Goal: Task Accomplishment & Management: Manage account settings

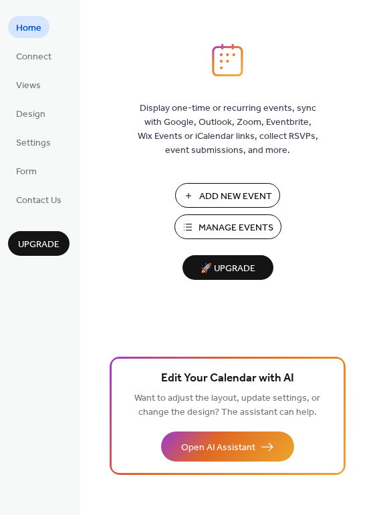
click at [217, 232] on span "Manage Events" at bounding box center [235, 228] width 75 height 14
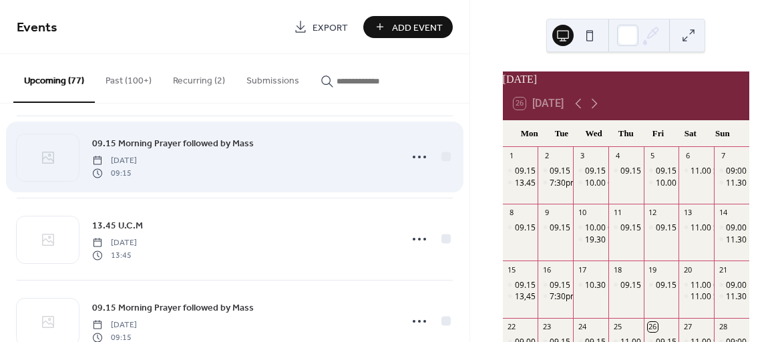
scroll to position [337, 0]
click at [418, 154] on circle at bounding box center [419, 155] width 3 height 3
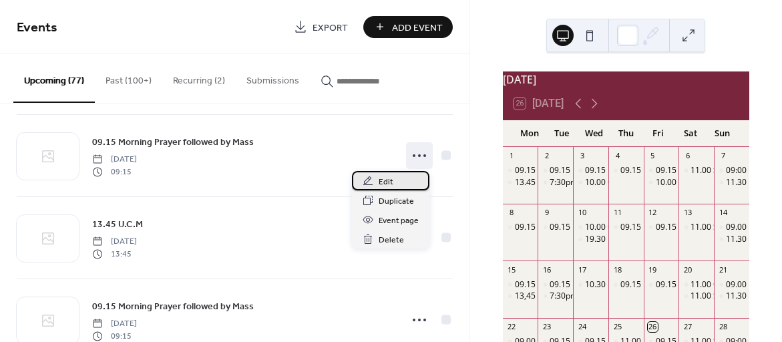
click at [384, 181] on span "Edit" at bounding box center [386, 182] width 15 height 14
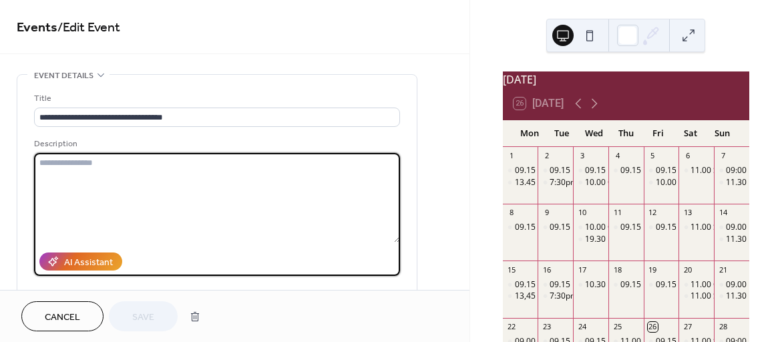
click at [43, 164] on textarea at bounding box center [217, 197] width 366 height 89
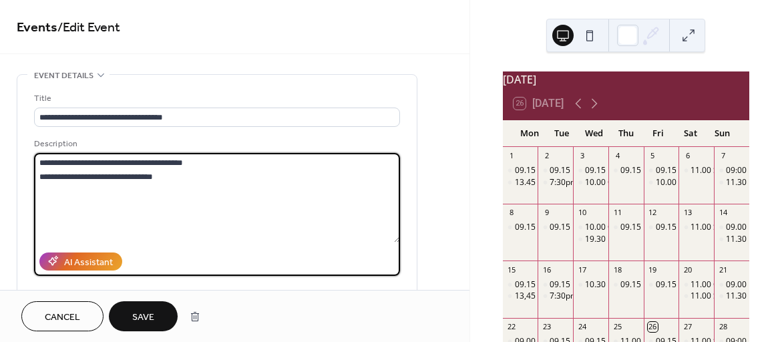
type textarea "**********"
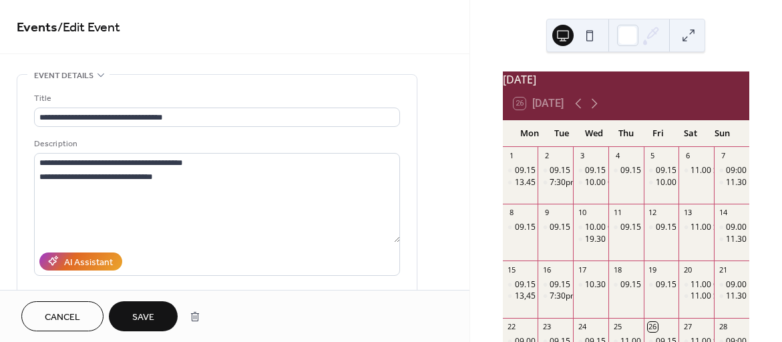
click at [145, 316] on span "Save" at bounding box center [143, 318] width 22 height 14
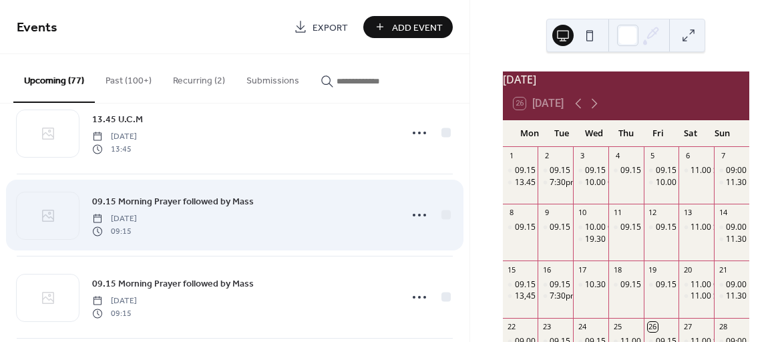
scroll to position [443, 0]
click at [410, 210] on icon at bounding box center [419, 214] width 21 height 21
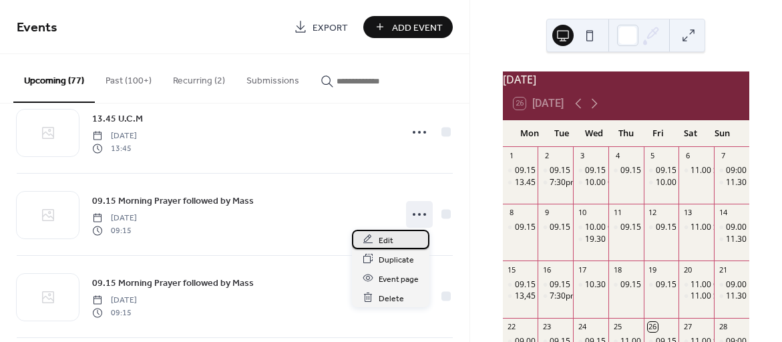
click at [387, 236] on span "Edit" at bounding box center [386, 240] width 15 height 14
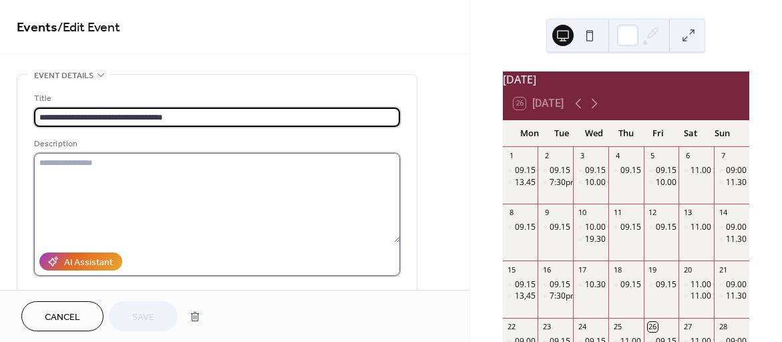
click at [49, 165] on textarea at bounding box center [217, 197] width 366 height 89
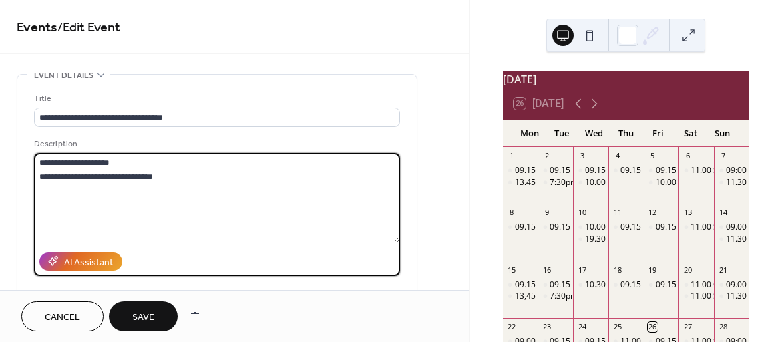
type textarea "**********"
click at [145, 312] on span "Save" at bounding box center [143, 318] width 22 height 14
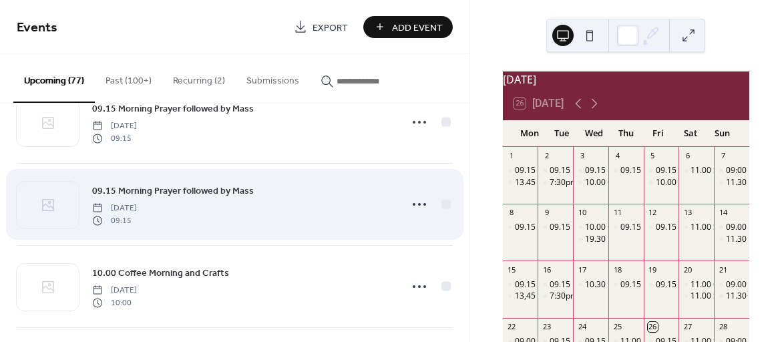
scroll to position [536, 0]
click at [418, 203] on circle at bounding box center [419, 203] width 3 height 3
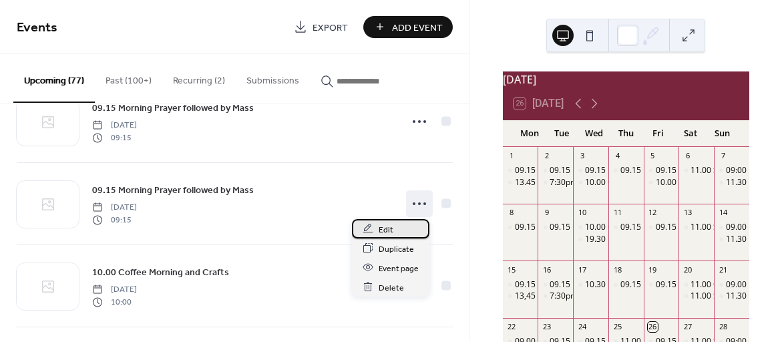
click at [385, 230] on span "Edit" at bounding box center [386, 229] width 15 height 14
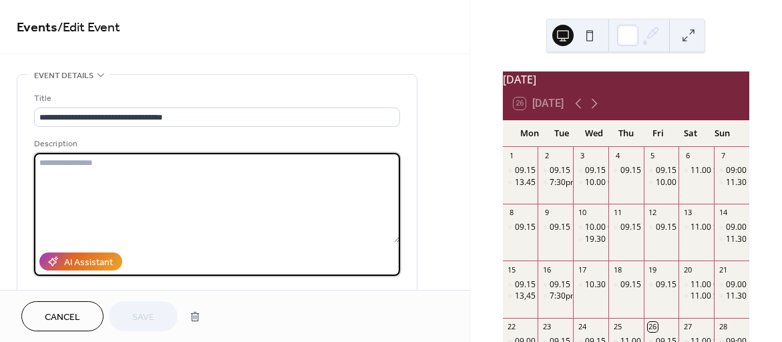
drag, startPoint x: 44, startPoint y: 164, endPoint x: 77, endPoint y: 168, distance: 33.6
click at [46, 164] on textarea at bounding box center [217, 197] width 366 height 89
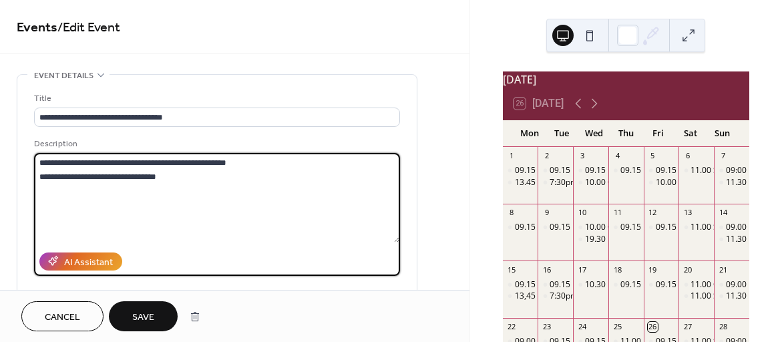
type textarea "**********"
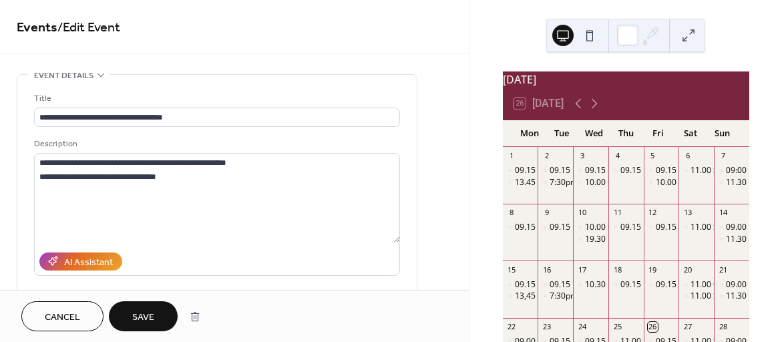
click at [149, 320] on span "Save" at bounding box center [143, 318] width 22 height 14
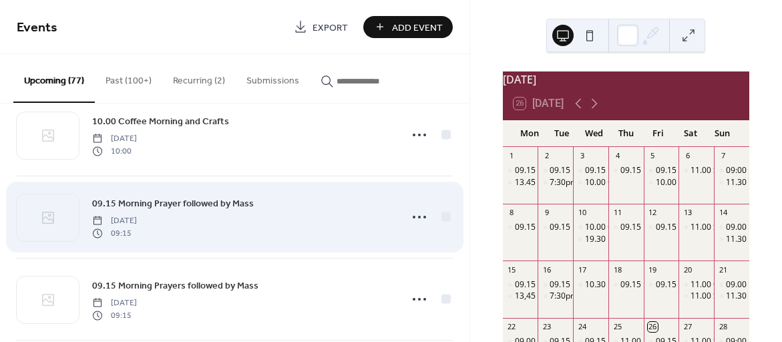
scroll to position [697, 0]
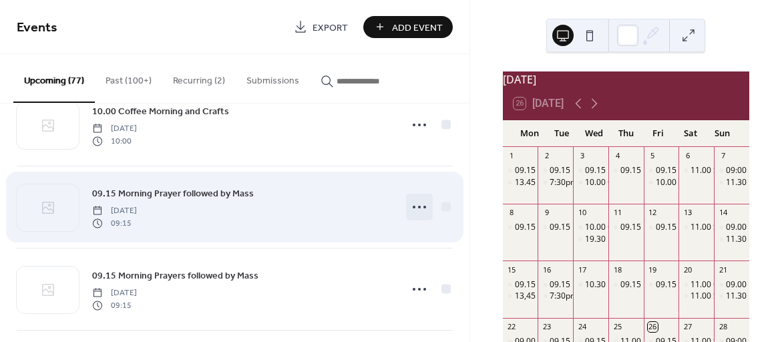
click at [411, 204] on icon at bounding box center [419, 206] width 21 height 21
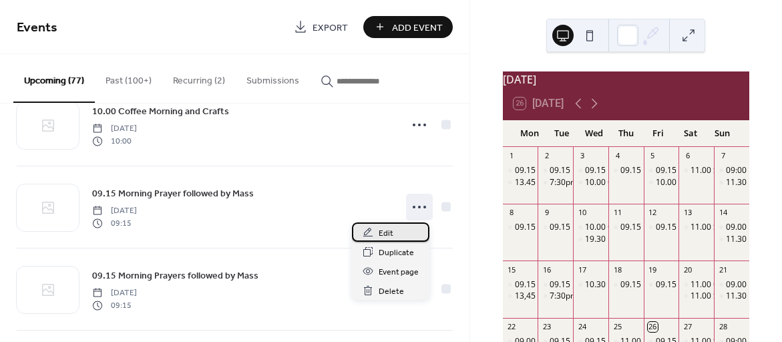
click at [386, 231] on span "Edit" at bounding box center [386, 233] width 15 height 14
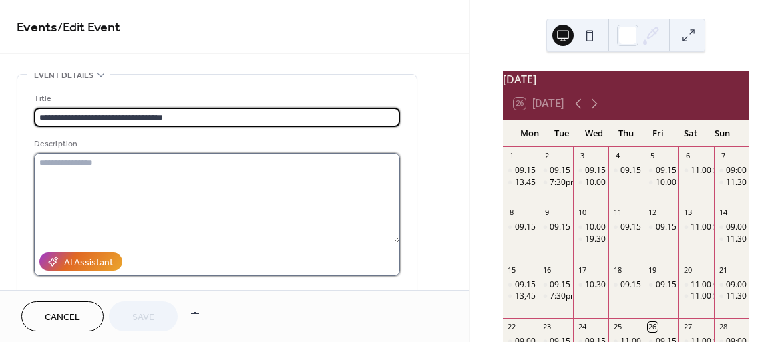
click at [50, 164] on textarea at bounding box center [217, 197] width 366 height 89
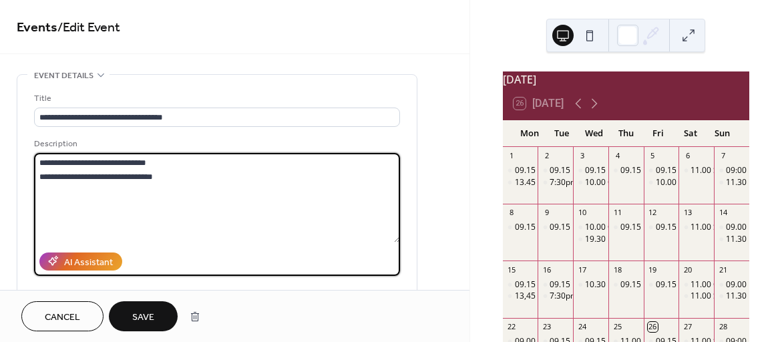
type textarea "**********"
click at [152, 319] on span "Save" at bounding box center [143, 318] width 22 height 14
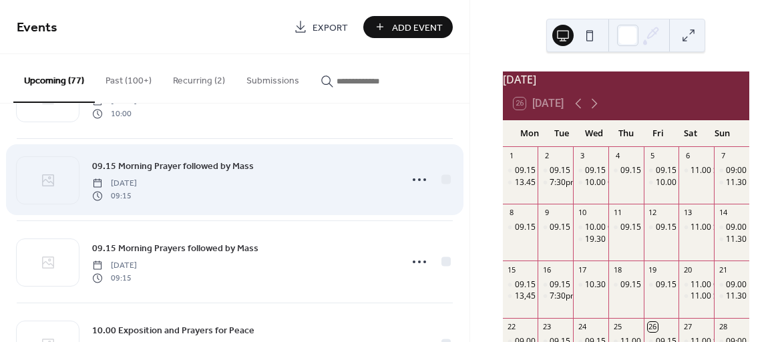
scroll to position [741, 0]
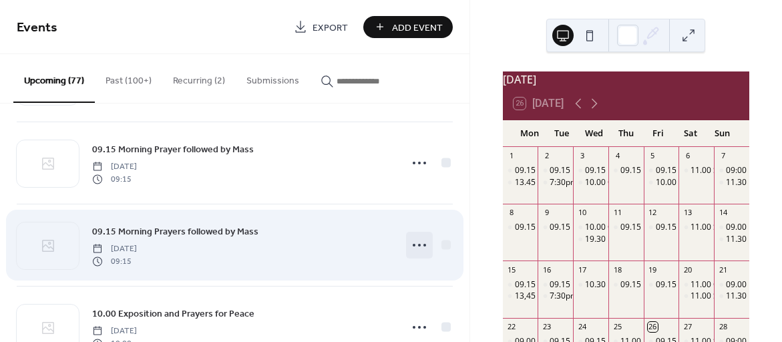
click at [418, 243] on icon at bounding box center [419, 244] width 21 height 21
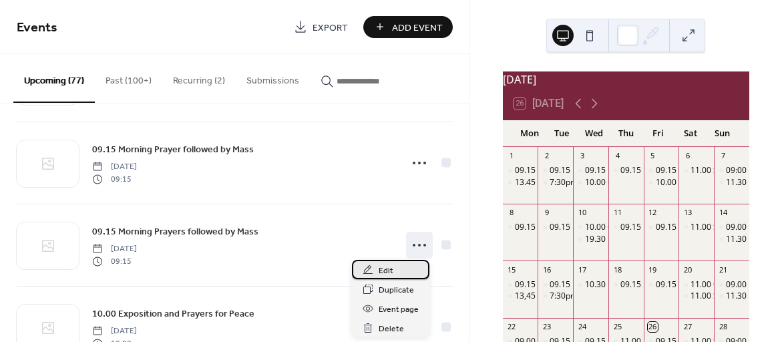
click at [388, 269] on span "Edit" at bounding box center [386, 271] width 15 height 14
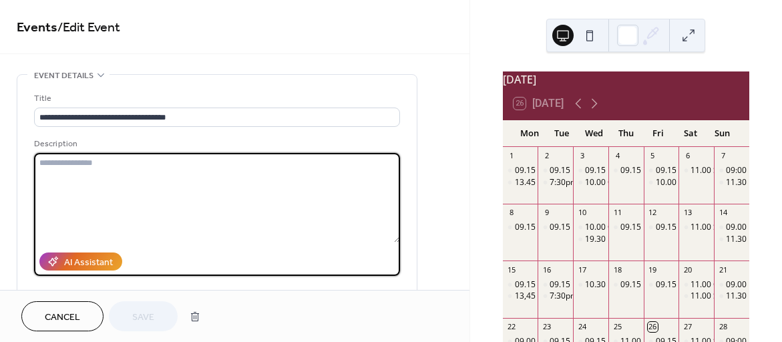
click at [50, 161] on textarea at bounding box center [217, 197] width 366 height 89
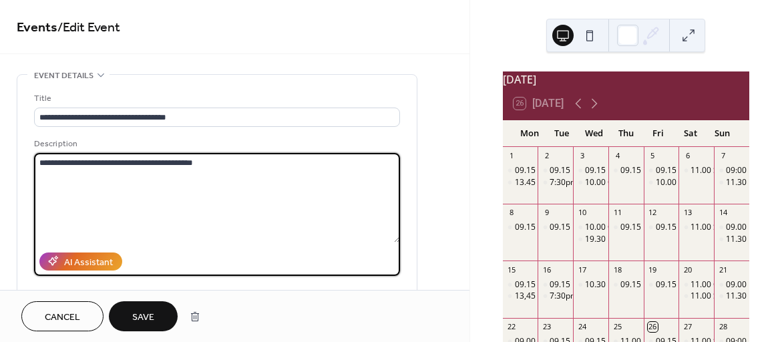
type textarea "**********"
click at [153, 319] on span "Save" at bounding box center [143, 318] width 22 height 14
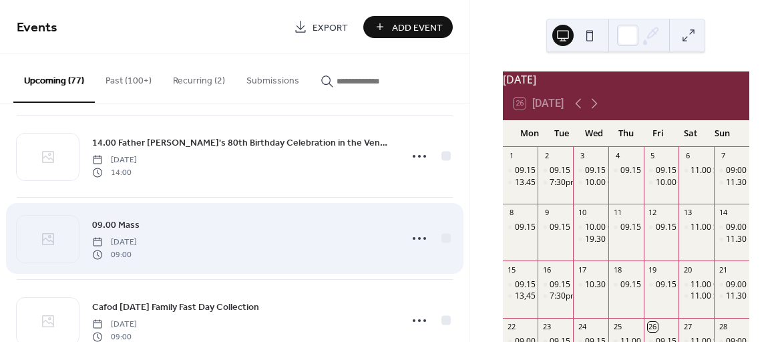
scroll to position [1245, 0]
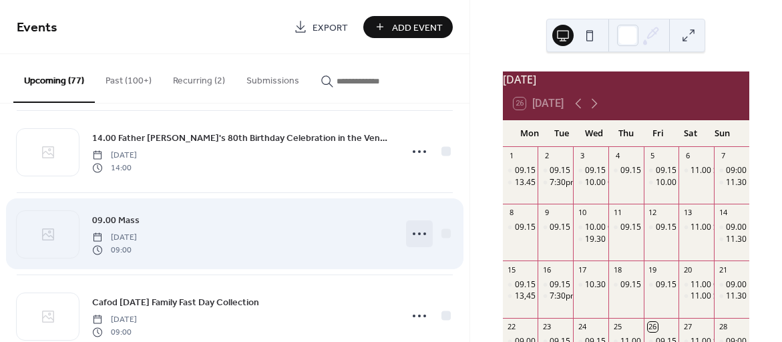
click at [411, 232] on icon at bounding box center [419, 233] width 21 height 21
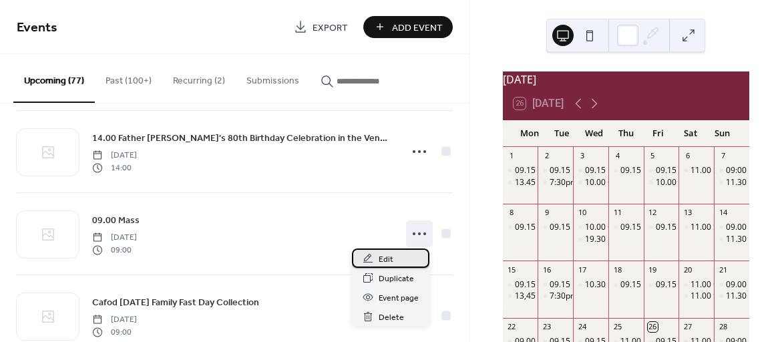
click at [381, 255] on span "Edit" at bounding box center [386, 259] width 15 height 14
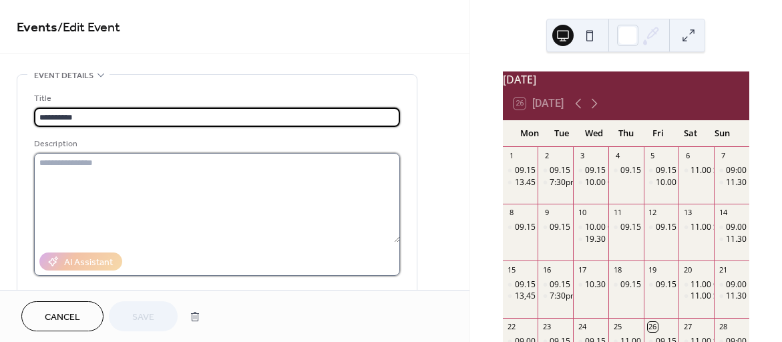
click at [44, 164] on textarea at bounding box center [217, 197] width 366 height 89
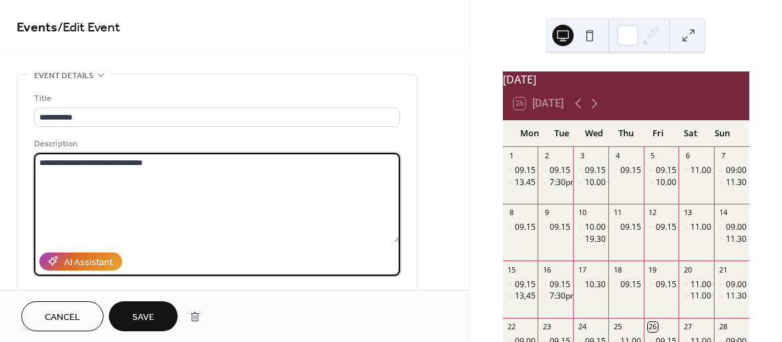
type textarea "**********"
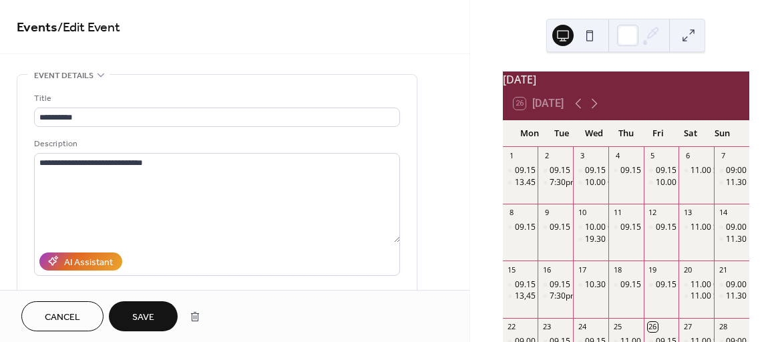
click at [146, 311] on span "Save" at bounding box center [143, 318] width 22 height 14
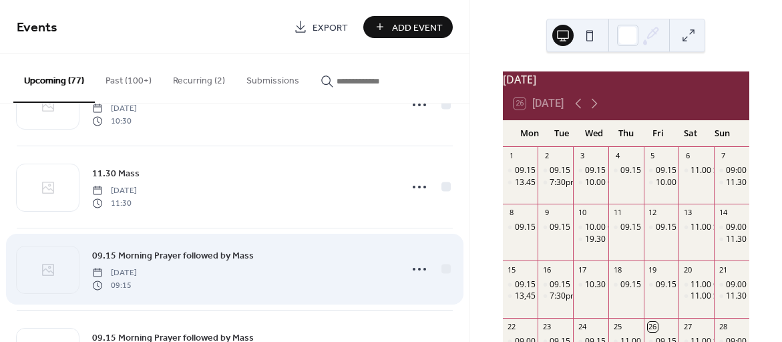
scroll to position [1527, 0]
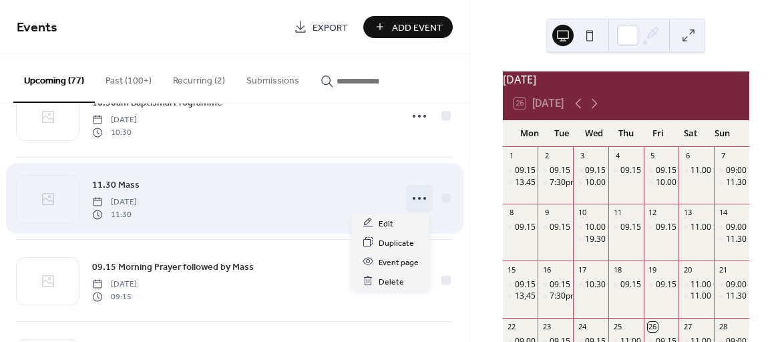
click at [418, 197] on circle at bounding box center [419, 198] width 3 height 3
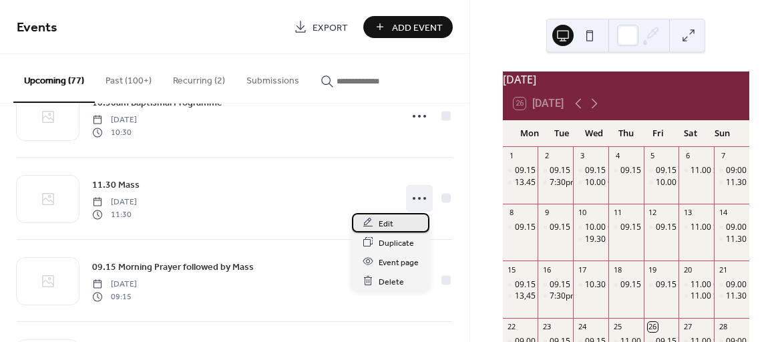
click at [385, 220] on span "Edit" at bounding box center [386, 223] width 15 height 14
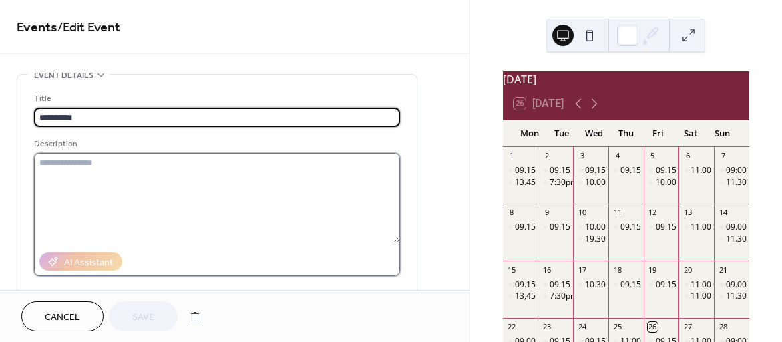
click at [50, 164] on textarea at bounding box center [217, 197] width 366 height 89
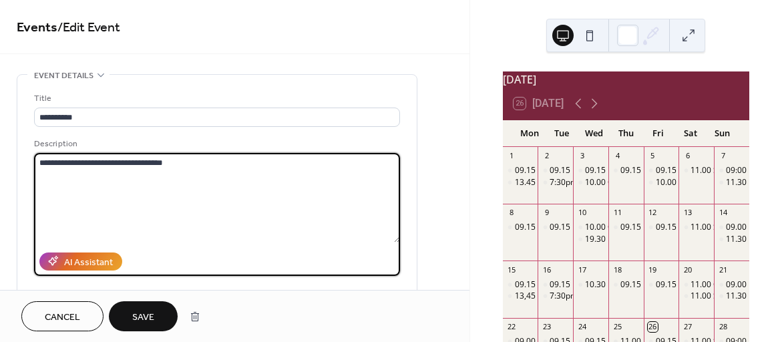
type textarea "**********"
click at [142, 315] on span "Save" at bounding box center [143, 318] width 22 height 14
